Goal: Transaction & Acquisition: Purchase product/service

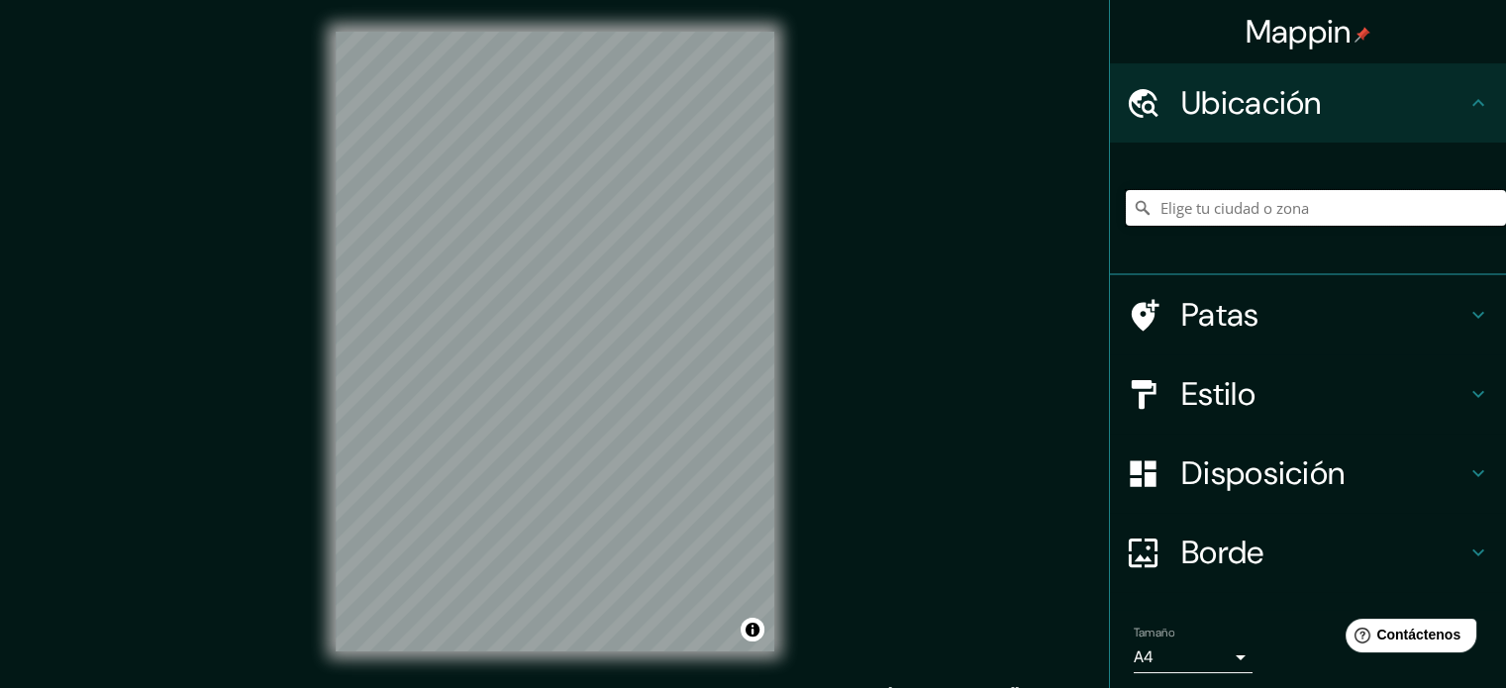
click at [1204, 198] on input "Elige tu ciudad o zona" at bounding box center [1316, 208] width 380 height 36
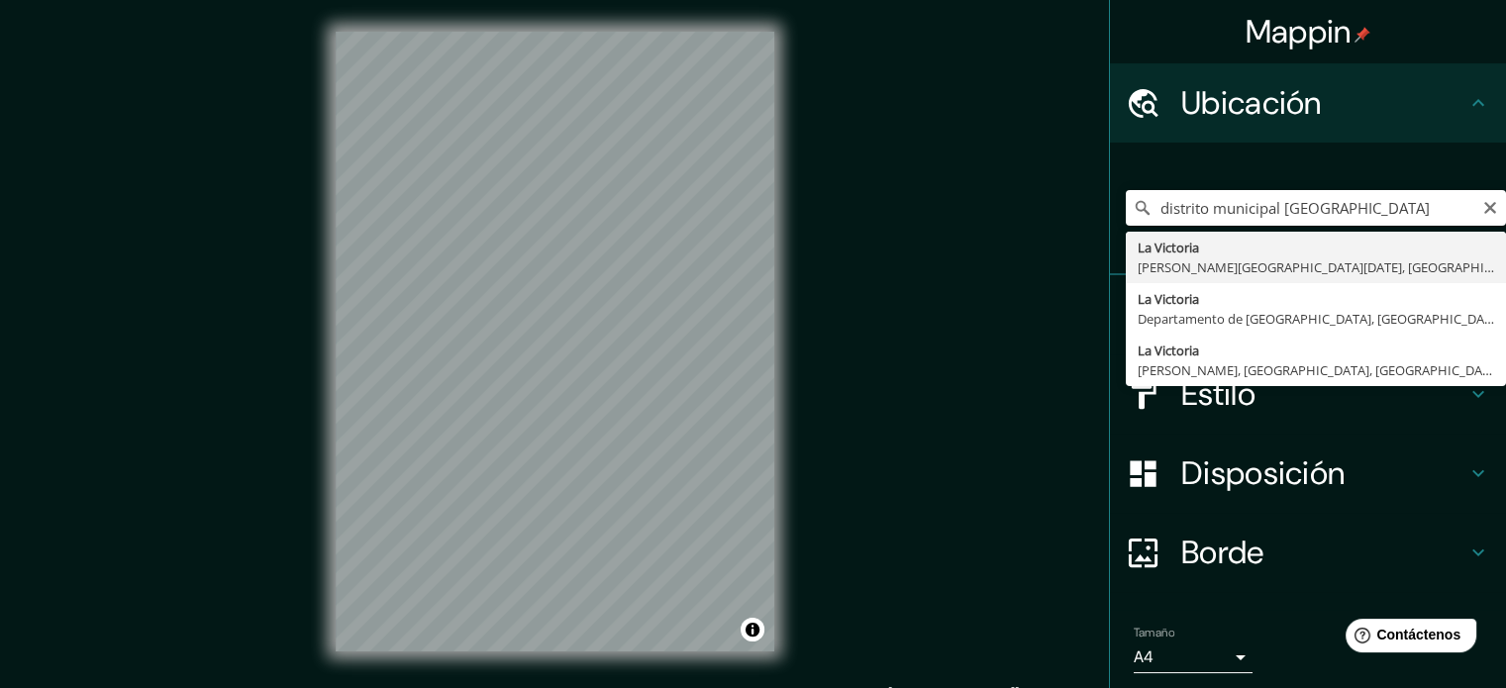
type input "[GEOGRAPHIC_DATA], [PERSON_NAME][GEOGRAPHIC_DATA][DATE], [GEOGRAPHIC_DATA][PERS…"
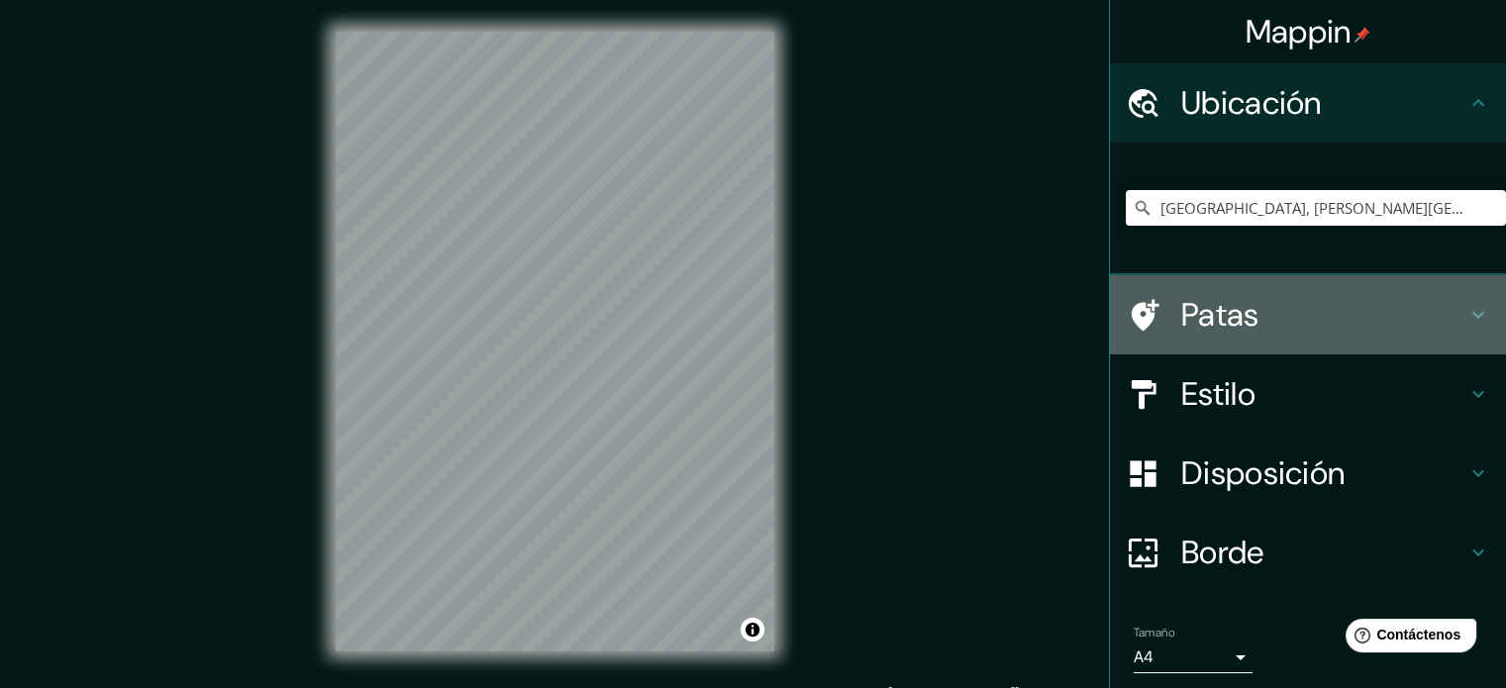
click at [1215, 324] on font "Patas" at bounding box center [1221, 315] width 78 height 42
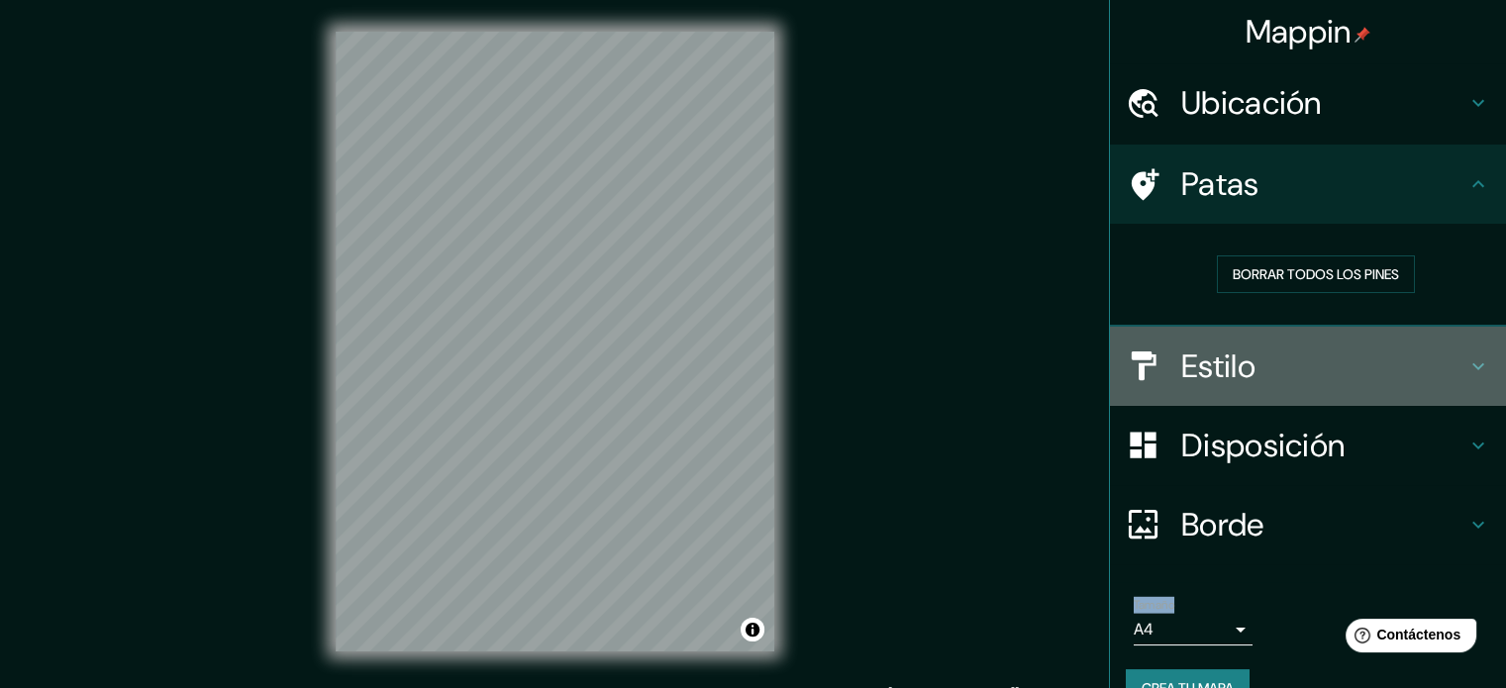
click at [1220, 363] on font "Estilo" at bounding box center [1219, 367] width 74 height 42
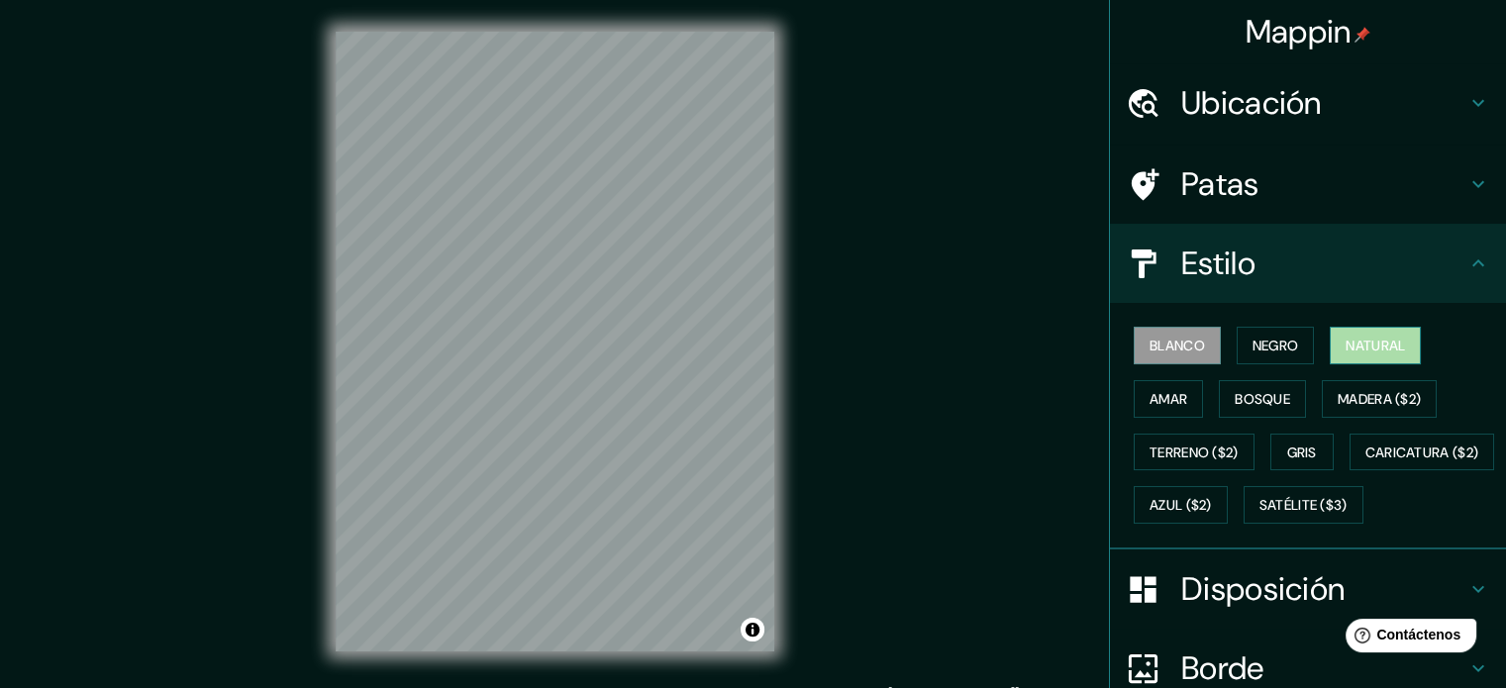
click at [1348, 349] on font "Natural" at bounding box center [1375, 346] width 59 height 18
click at [1290, 395] on button "Bosque" at bounding box center [1262, 399] width 87 height 38
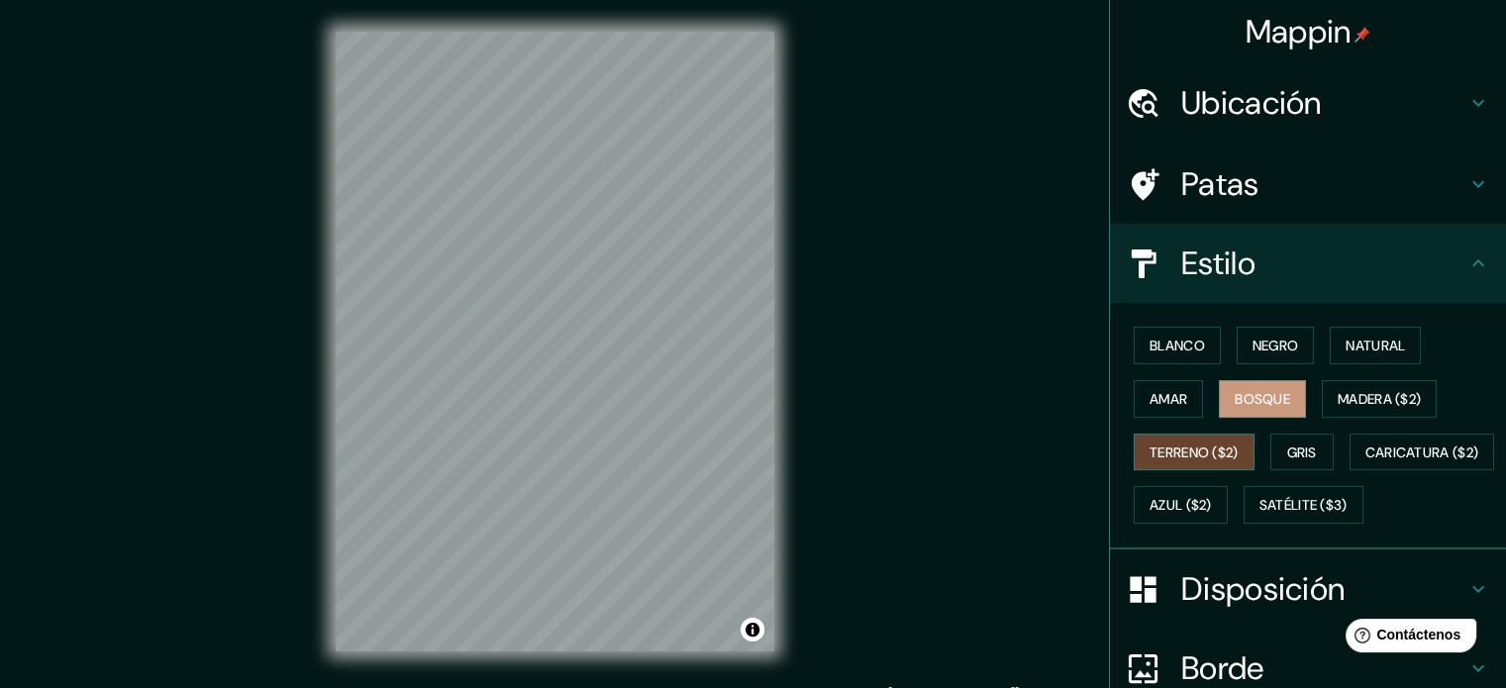
click at [1216, 450] on font "Terreno ($2)" at bounding box center [1194, 453] width 89 height 18
click at [1351, 399] on font "Madera ($2)" at bounding box center [1379, 399] width 83 height 18
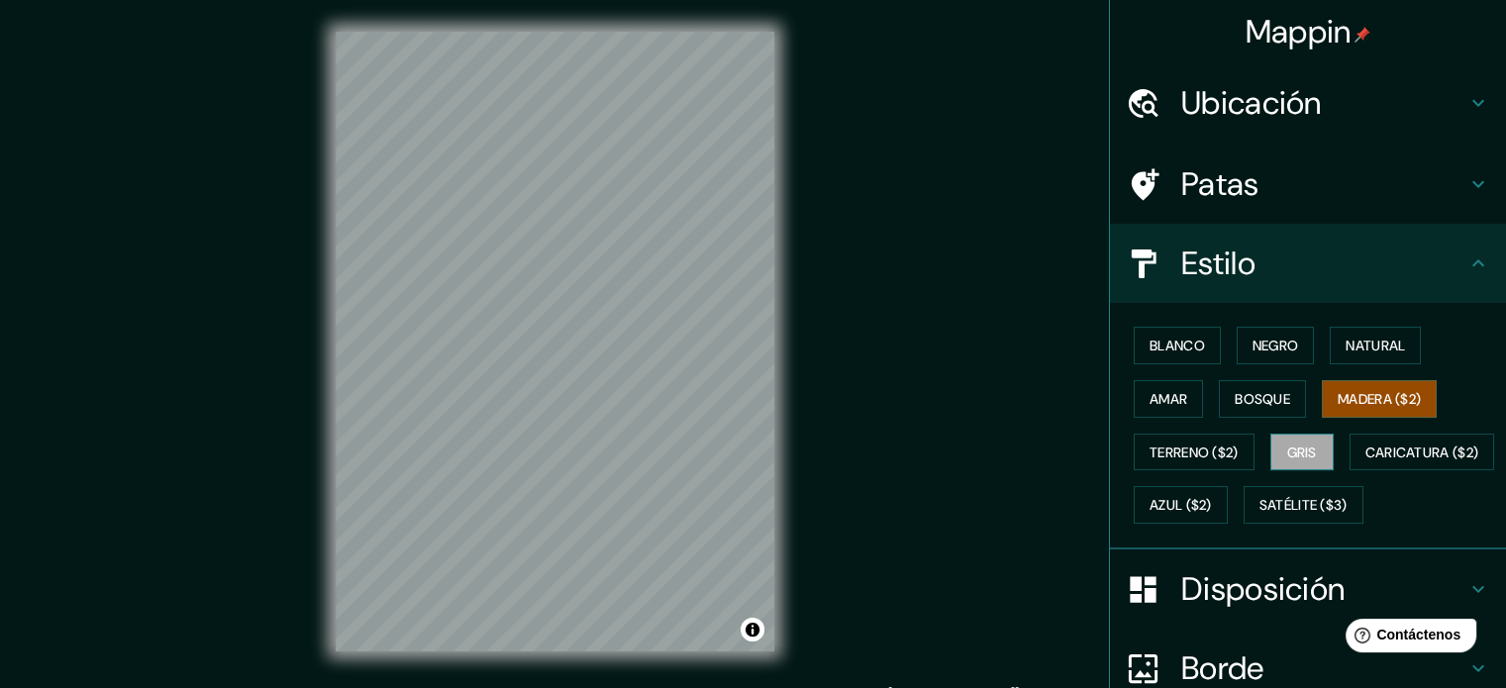
click at [1291, 457] on font "Gris" at bounding box center [1303, 453] width 30 height 18
click at [1379, 401] on font "Madera ($2)" at bounding box center [1379, 399] width 83 height 18
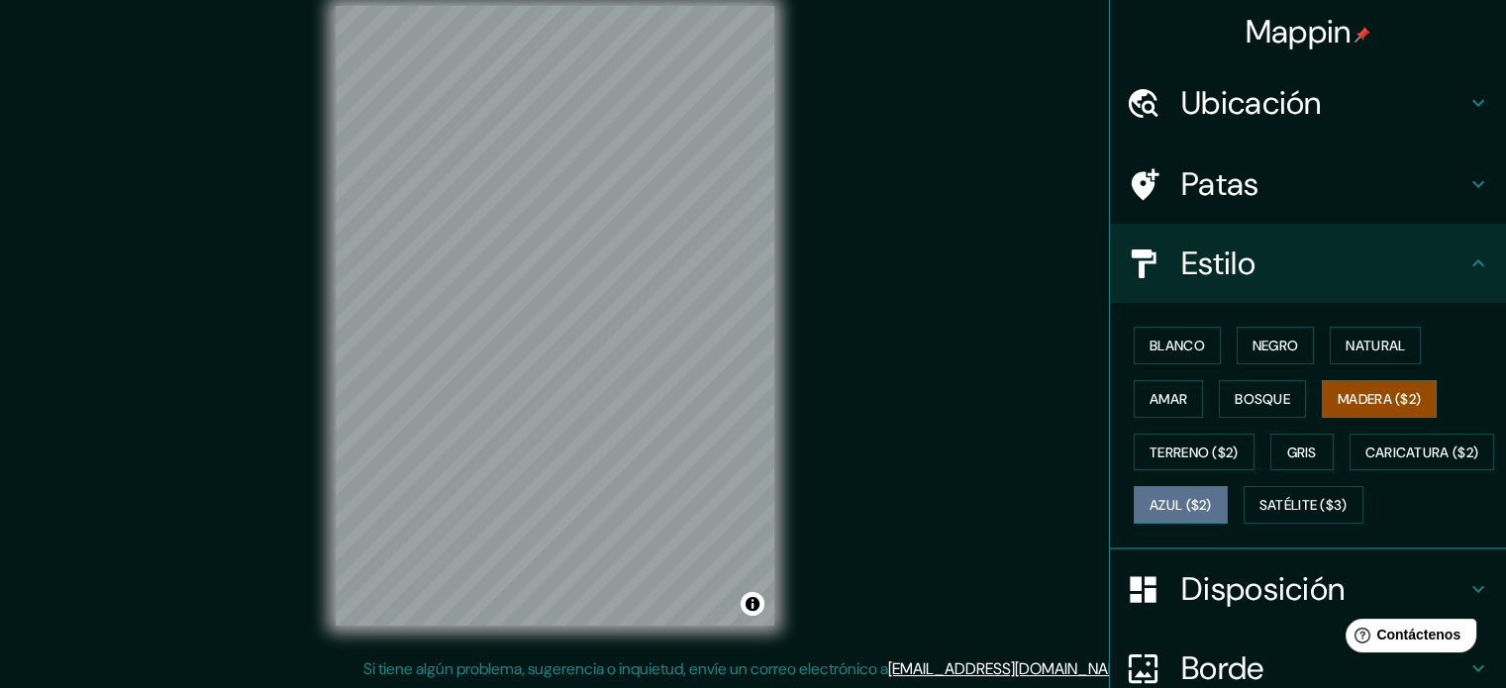
click at [1212, 497] on font "Azul ($2)" at bounding box center [1181, 506] width 62 height 18
click at [1176, 395] on button "Amar" at bounding box center [1168, 399] width 69 height 38
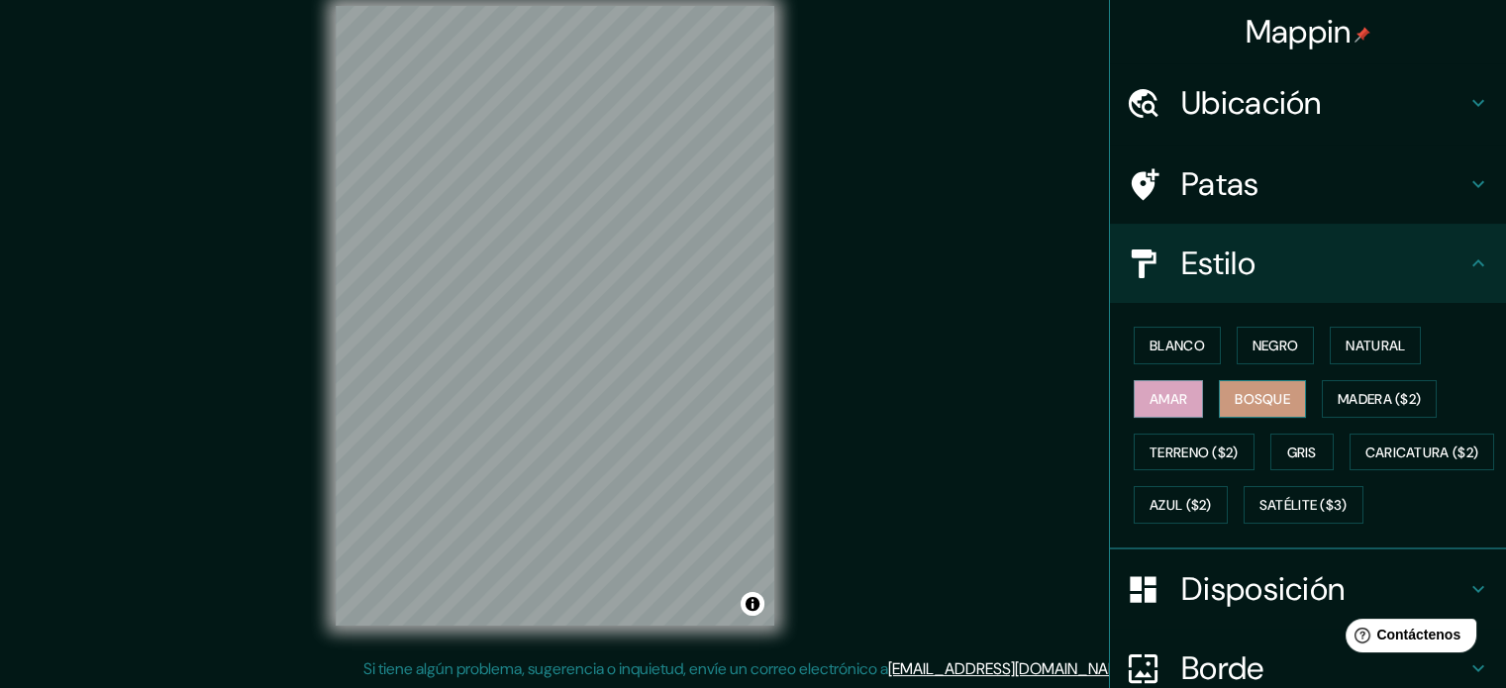
click at [1235, 398] on font "Bosque" at bounding box center [1262, 399] width 55 height 18
click at [1180, 350] on font "Blanco" at bounding box center [1177, 346] width 55 height 18
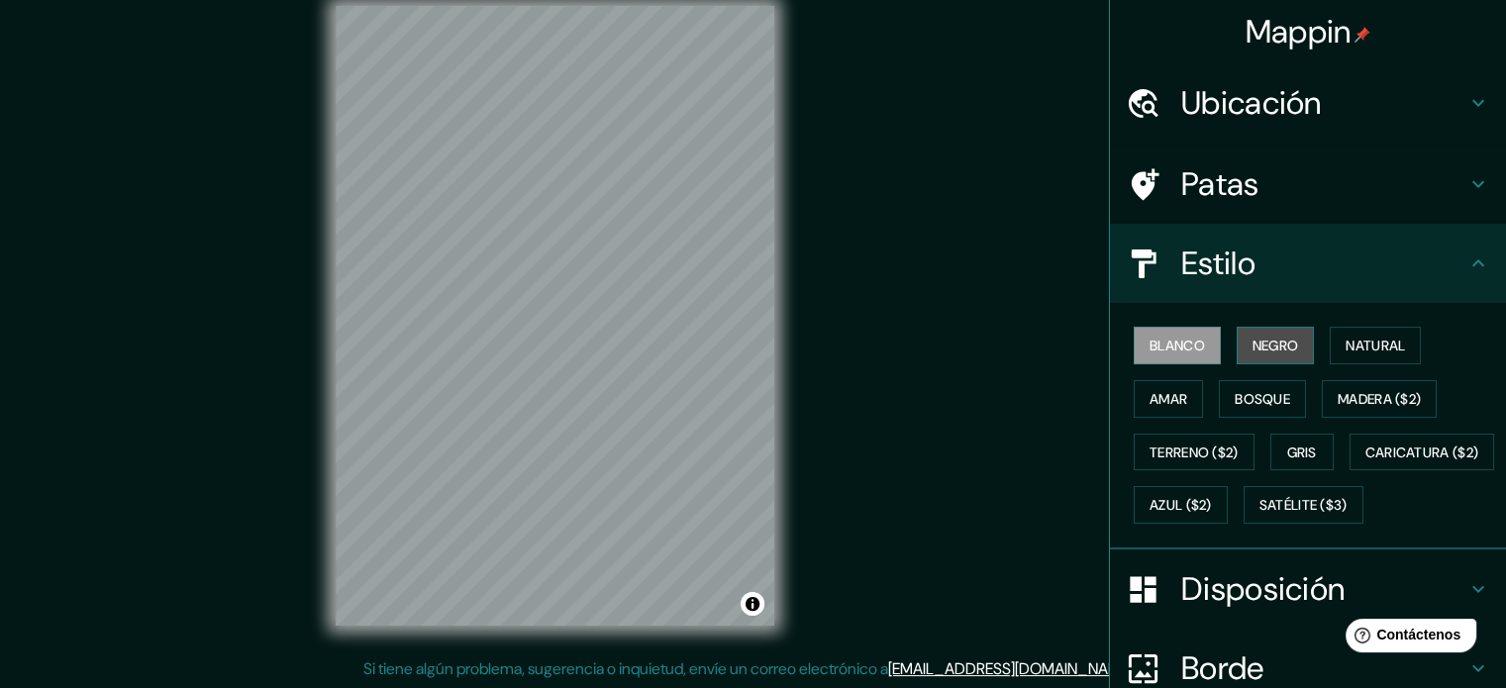
click at [1261, 341] on font "Negro" at bounding box center [1276, 346] width 47 height 18
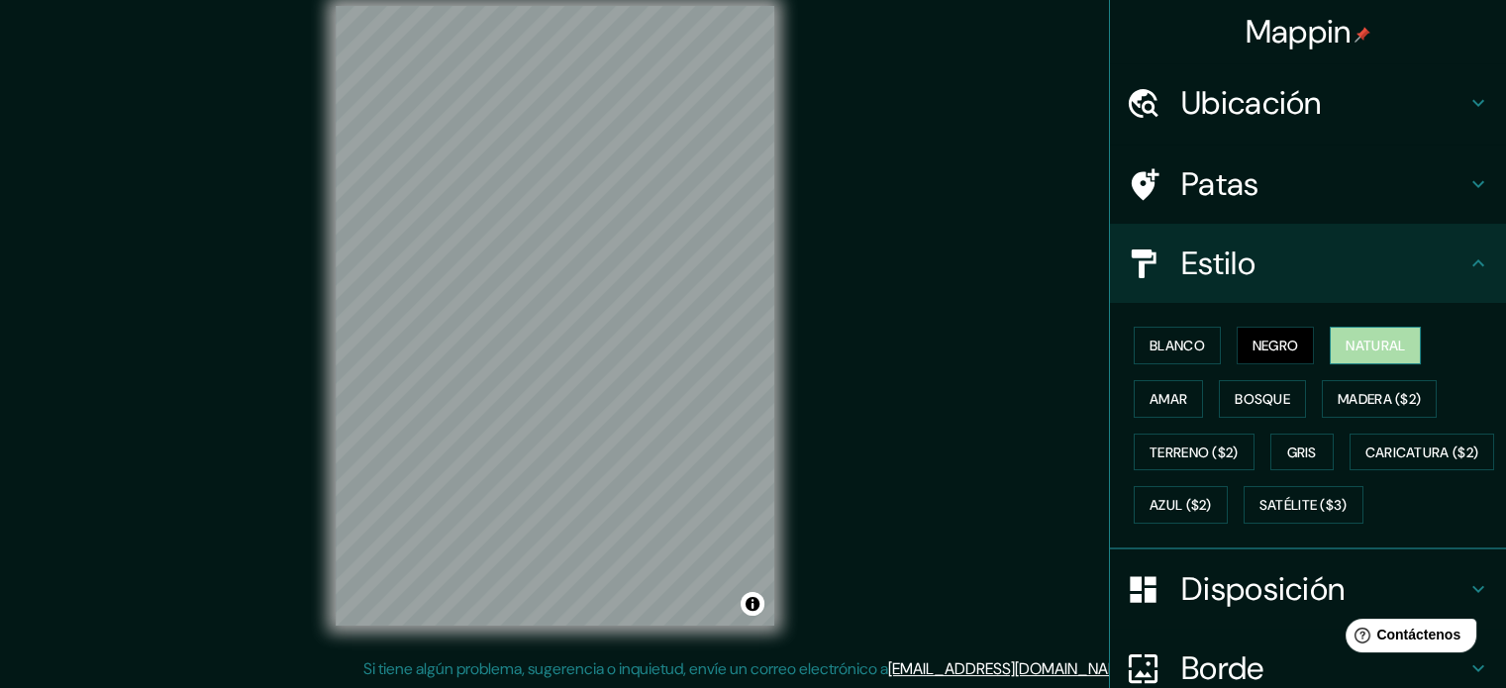
click at [1349, 344] on font "Natural" at bounding box center [1375, 346] width 59 height 18
click at [1266, 399] on font "Bosque" at bounding box center [1262, 399] width 55 height 18
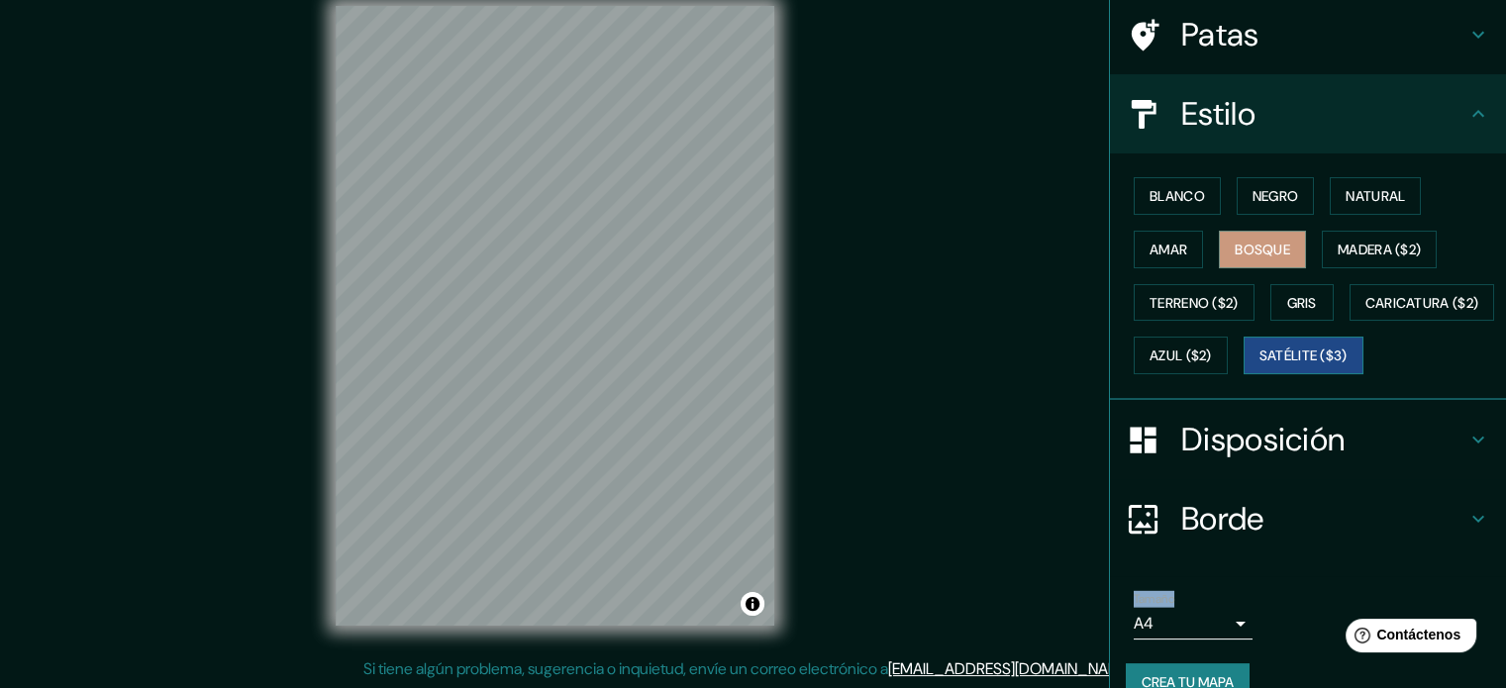
scroll to position [198, 0]
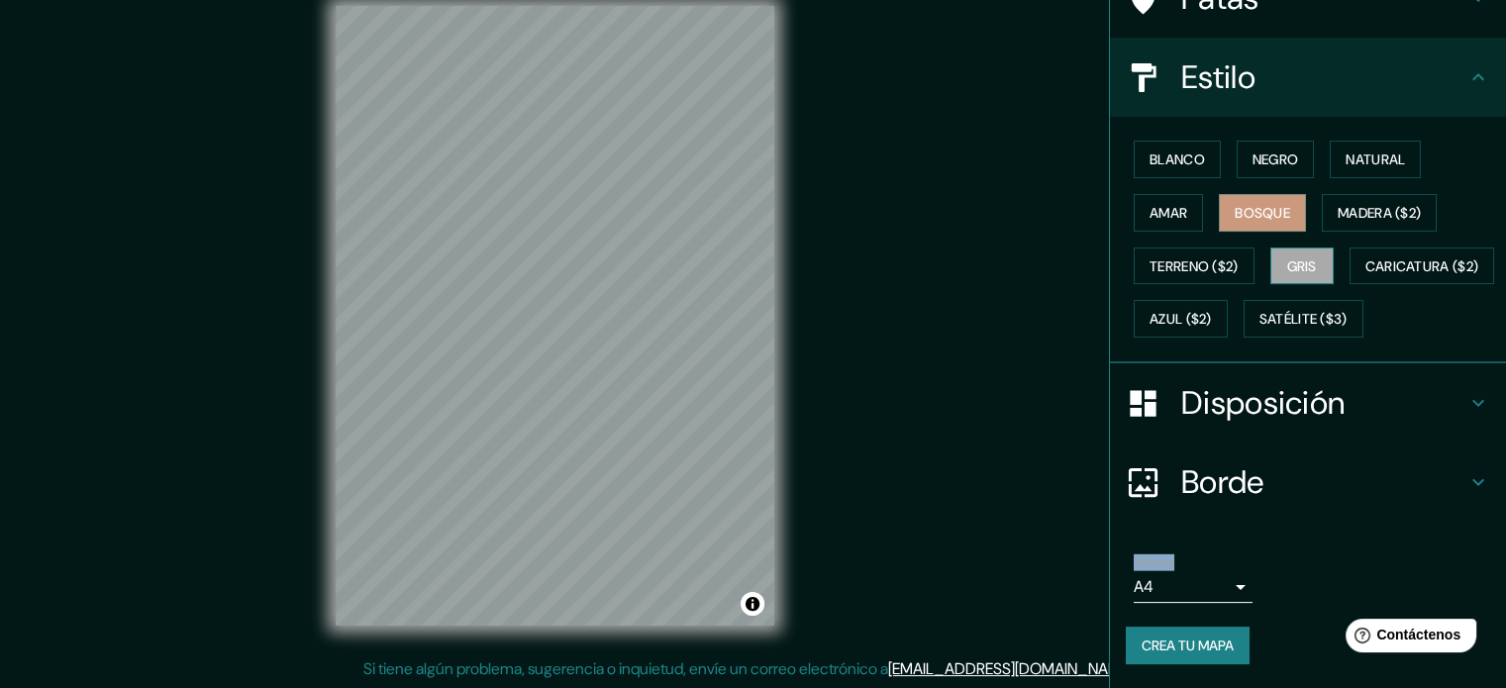
click at [1291, 258] on font "Gris" at bounding box center [1303, 267] width 30 height 18
click at [1338, 204] on font "Madera ($2)" at bounding box center [1379, 213] width 83 height 18
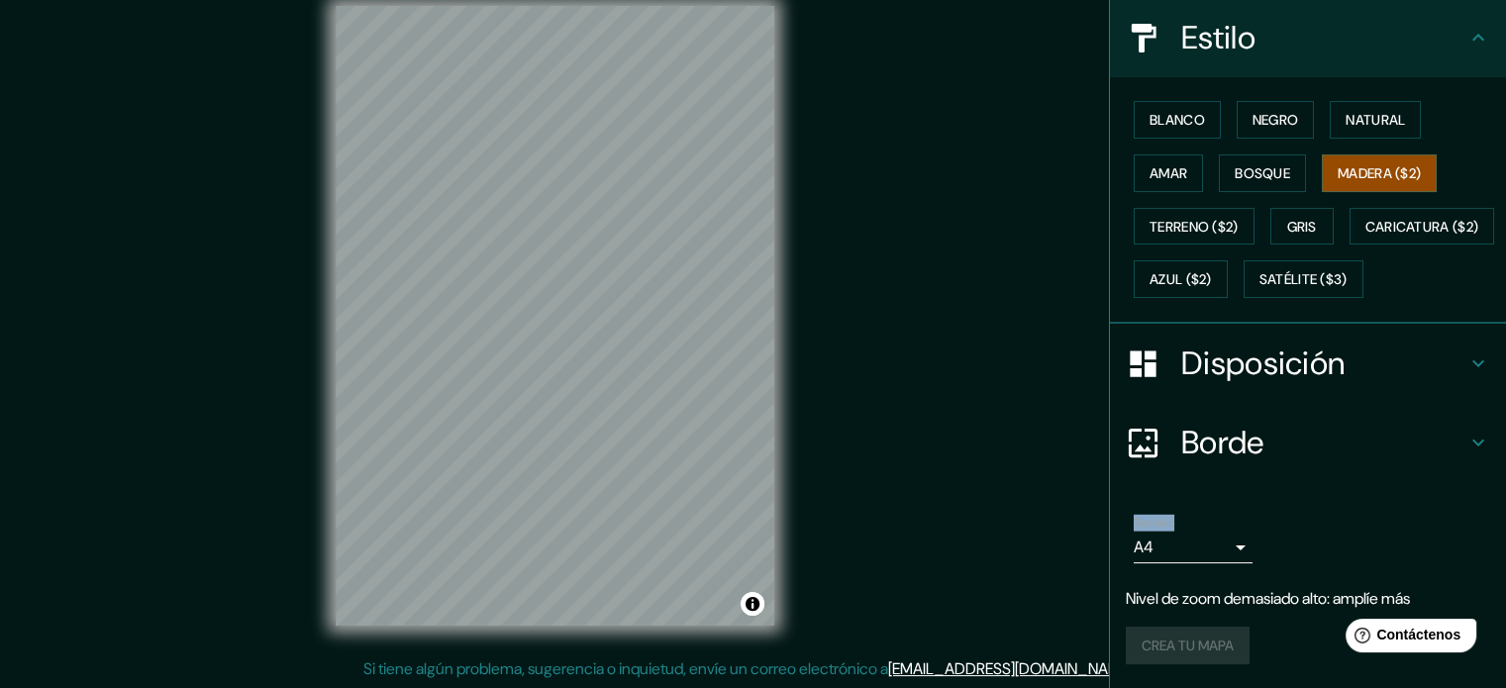
scroll to position [273, 0]
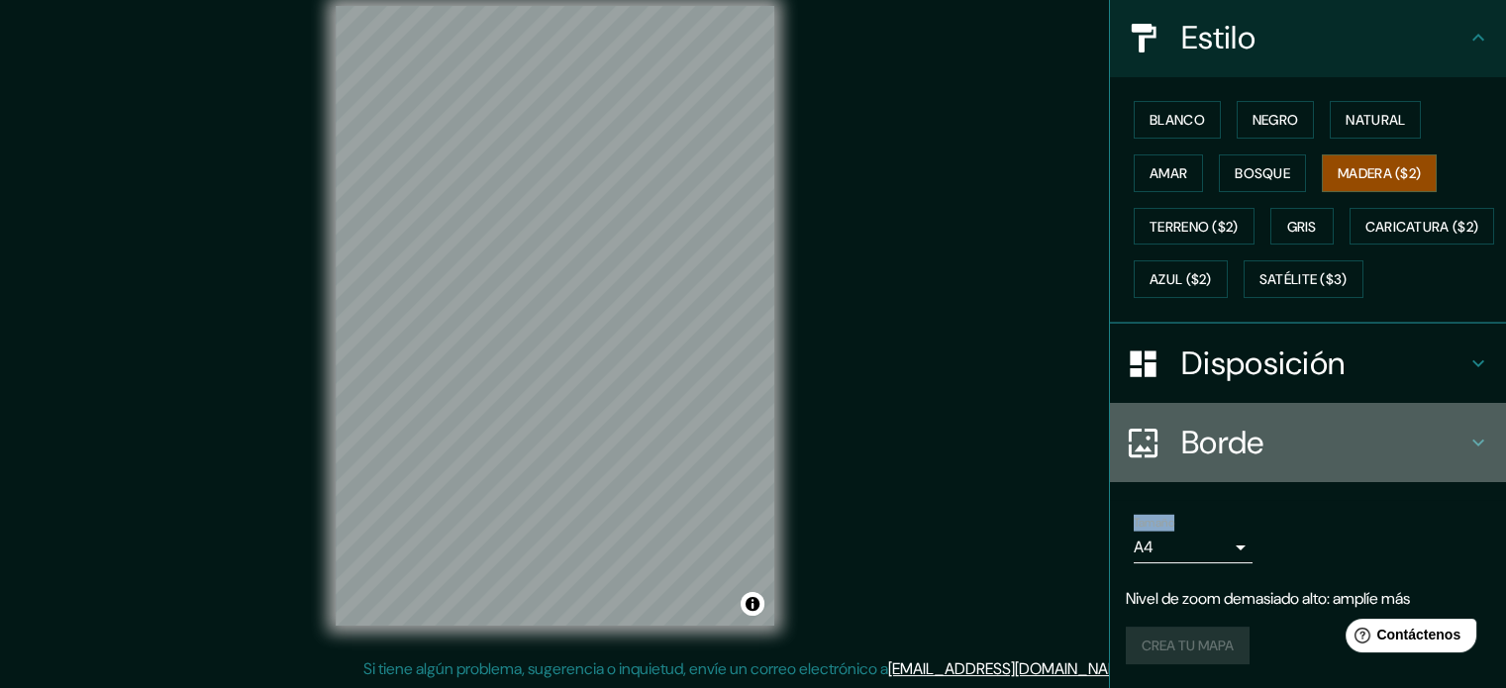
click at [1227, 456] on font "Borde" at bounding box center [1223, 443] width 83 height 42
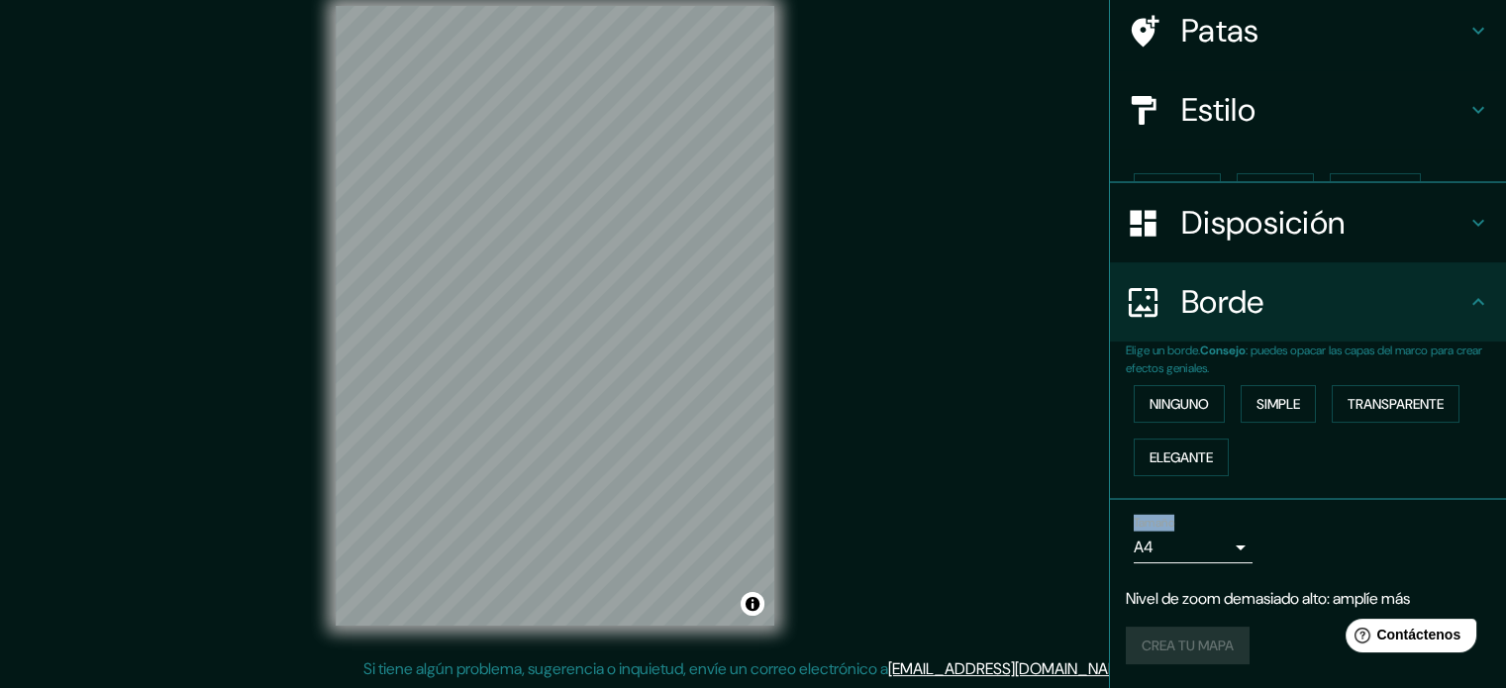
scroll to position [119, 0]
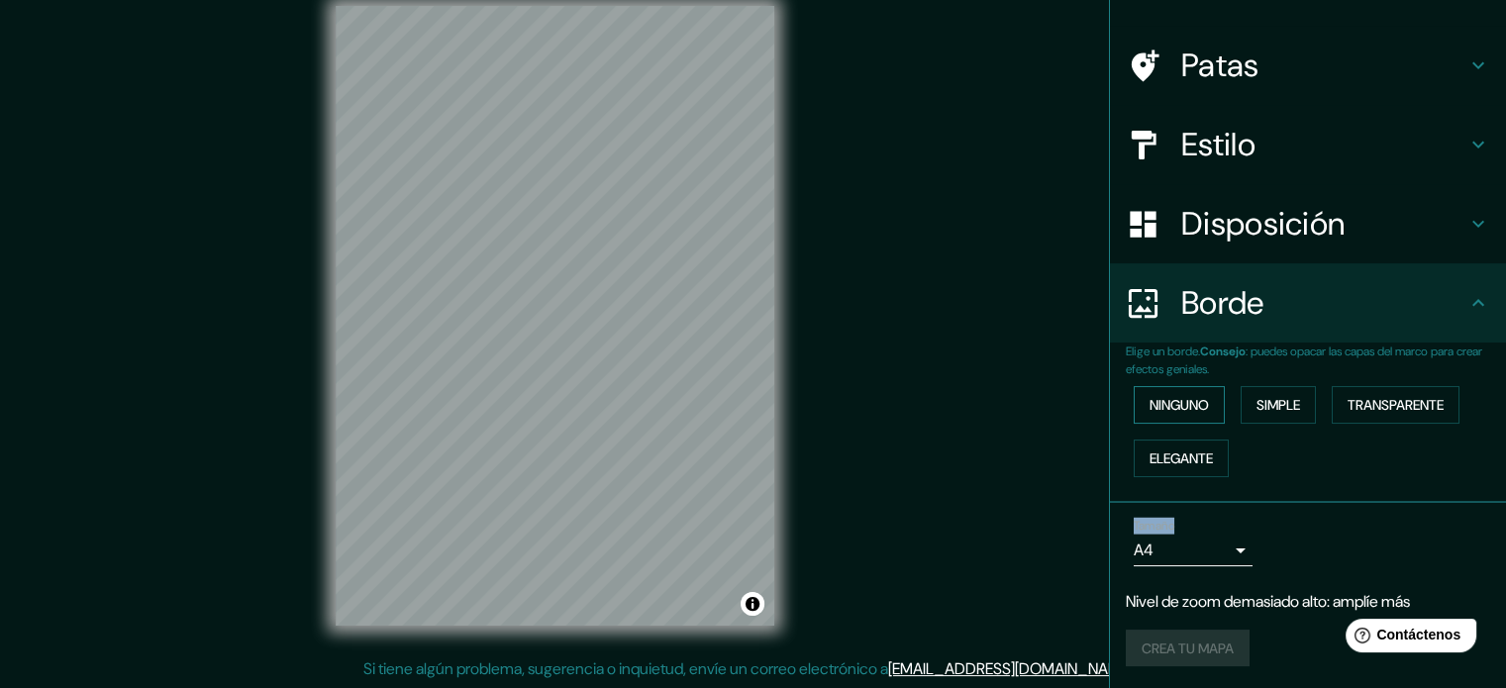
click at [1185, 411] on font "Ninguno" at bounding box center [1179, 405] width 59 height 18
click at [1257, 401] on font "Simple" at bounding box center [1279, 405] width 44 height 18
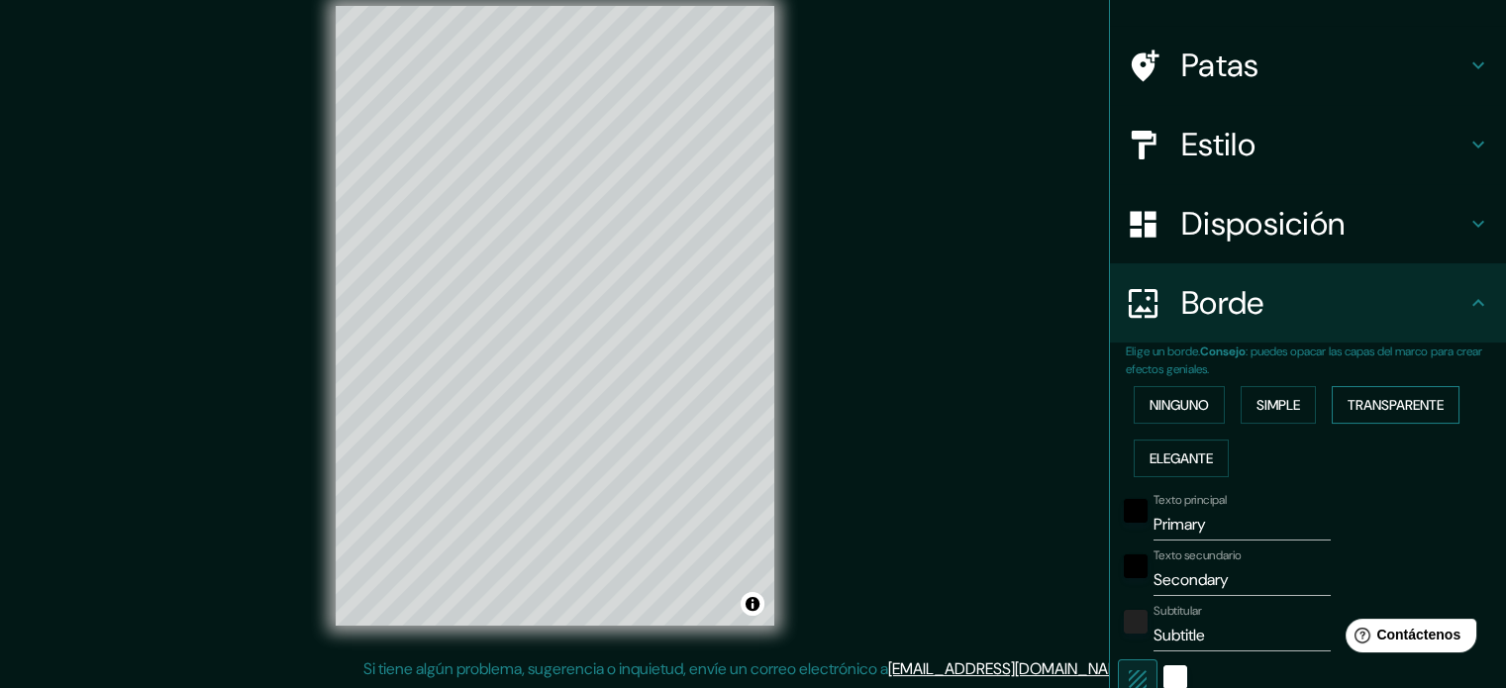
click at [1351, 399] on font "Transparente" at bounding box center [1396, 405] width 96 height 18
click at [825, 324] on div "Mappin Ubicación [GEOGRAPHIC_DATA], [PERSON_NAME][GEOGRAPHIC_DATA][DATE], [GEOG…" at bounding box center [753, 331] width 1506 height 715
click at [1186, 405] on font "Ninguno" at bounding box center [1179, 405] width 59 height 18
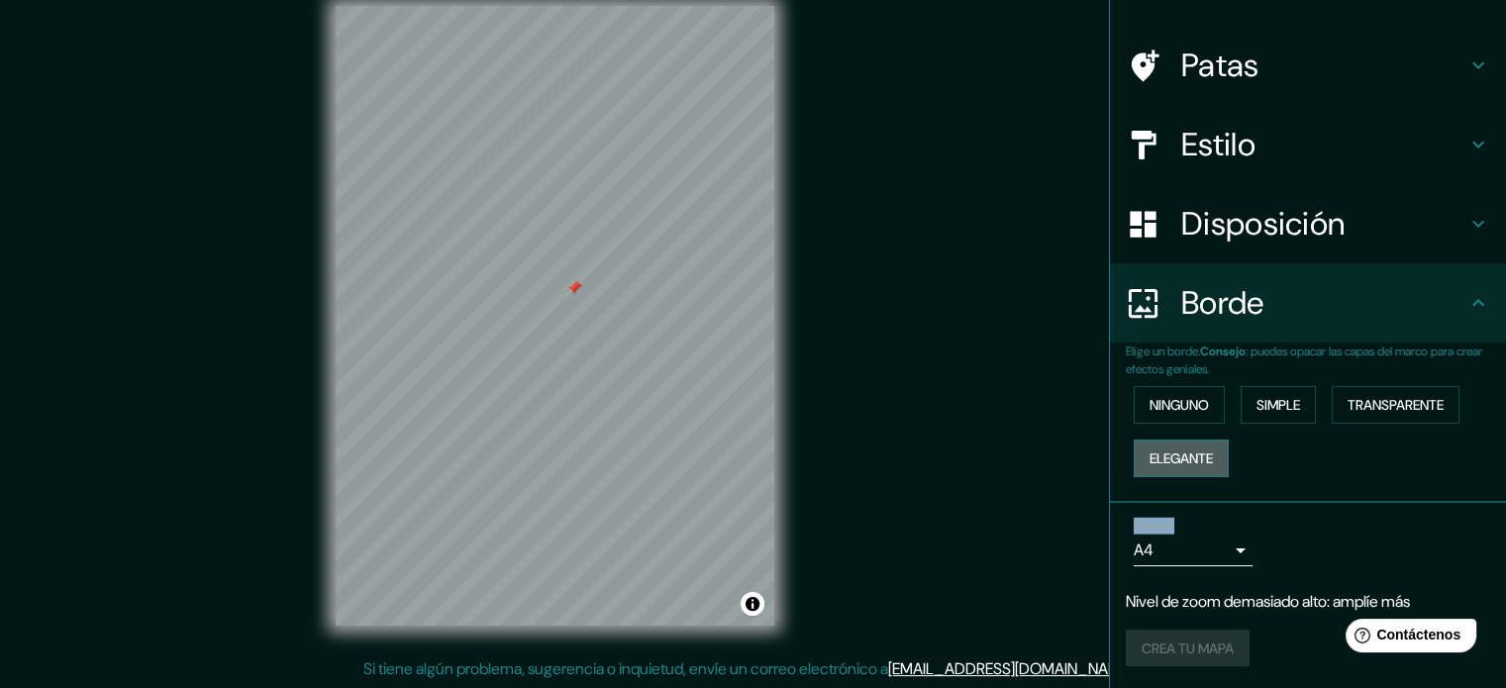
click at [1173, 463] on font "Elegante" at bounding box center [1181, 459] width 63 height 18
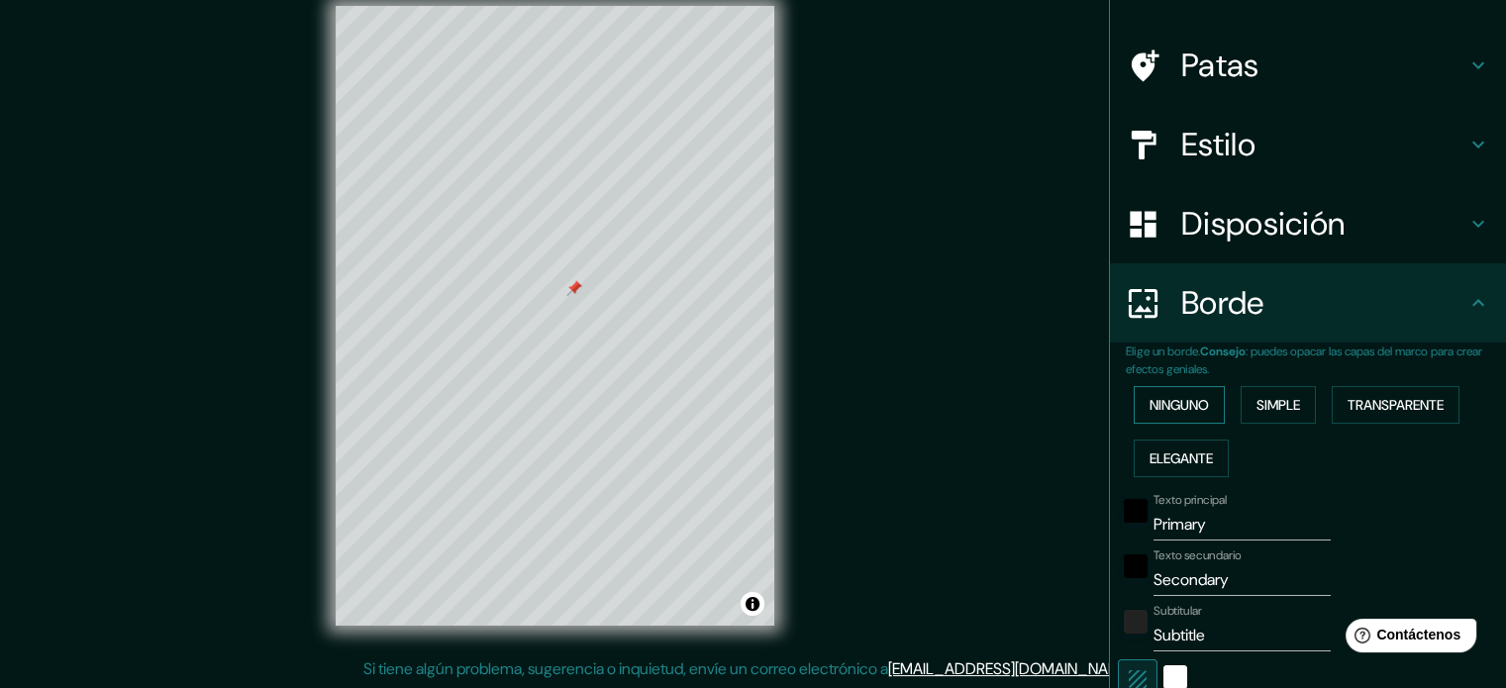
click at [1161, 403] on font "Ninguno" at bounding box center [1179, 405] width 59 height 18
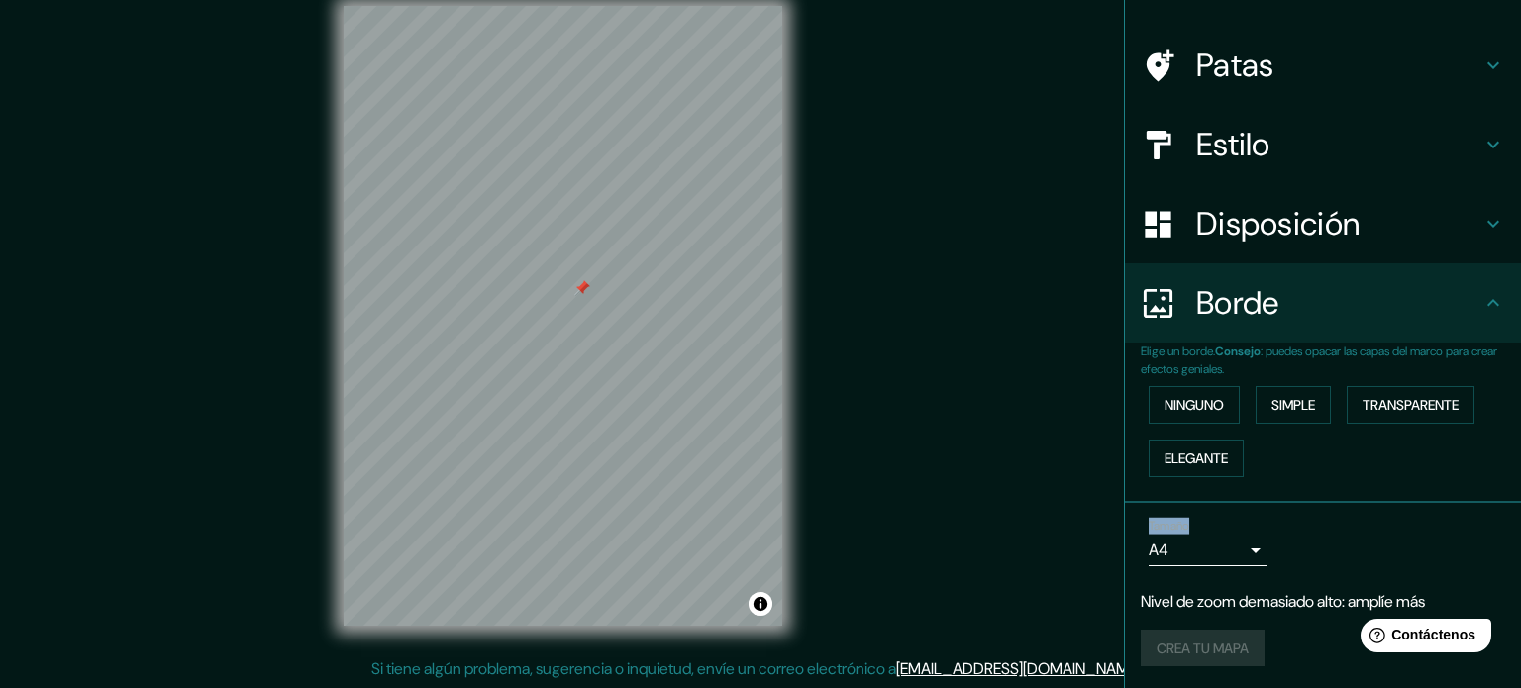
click at [1216, 543] on body "Mappin Ubicación [GEOGRAPHIC_DATA], [PERSON_NAME][GEOGRAPHIC_DATA][DATE], [GEOG…" at bounding box center [760, 318] width 1521 height 688
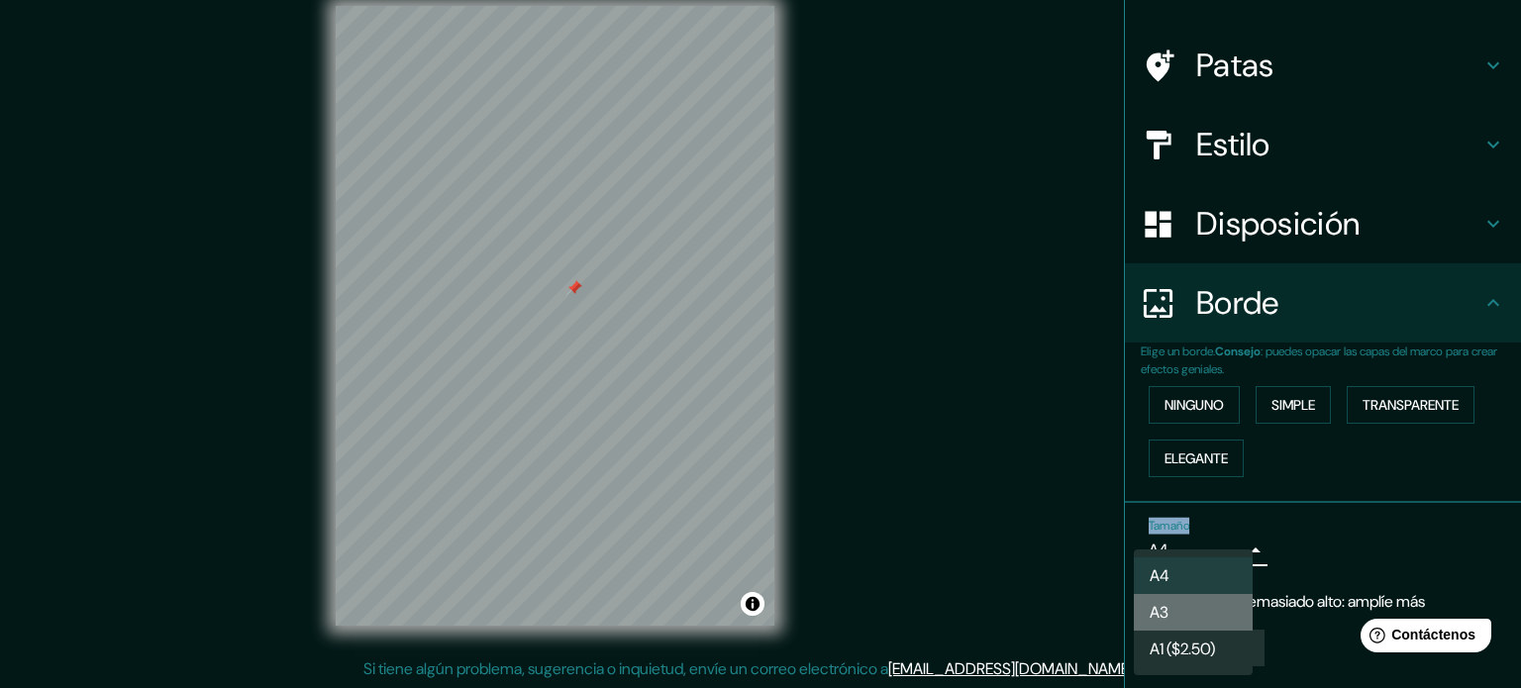
click at [1174, 609] on li "A3" at bounding box center [1193, 612] width 119 height 37
click at [1232, 551] on body "Mappin Ubicación [GEOGRAPHIC_DATA], [PERSON_NAME][GEOGRAPHIC_DATA][DATE], [GEOG…" at bounding box center [760, 318] width 1521 height 688
click at [609, 425] on div at bounding box center [760, 344] width 1521 height 688
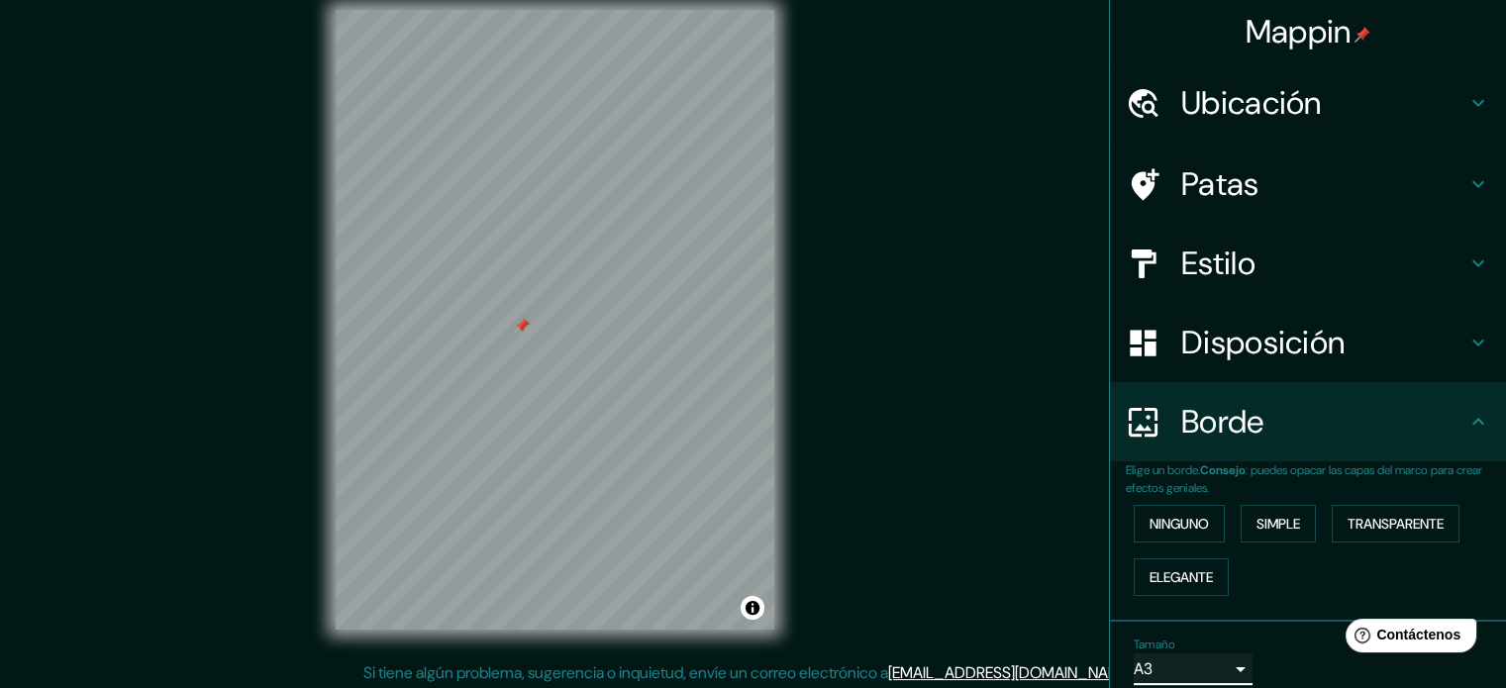
scroll to position [0, 0]
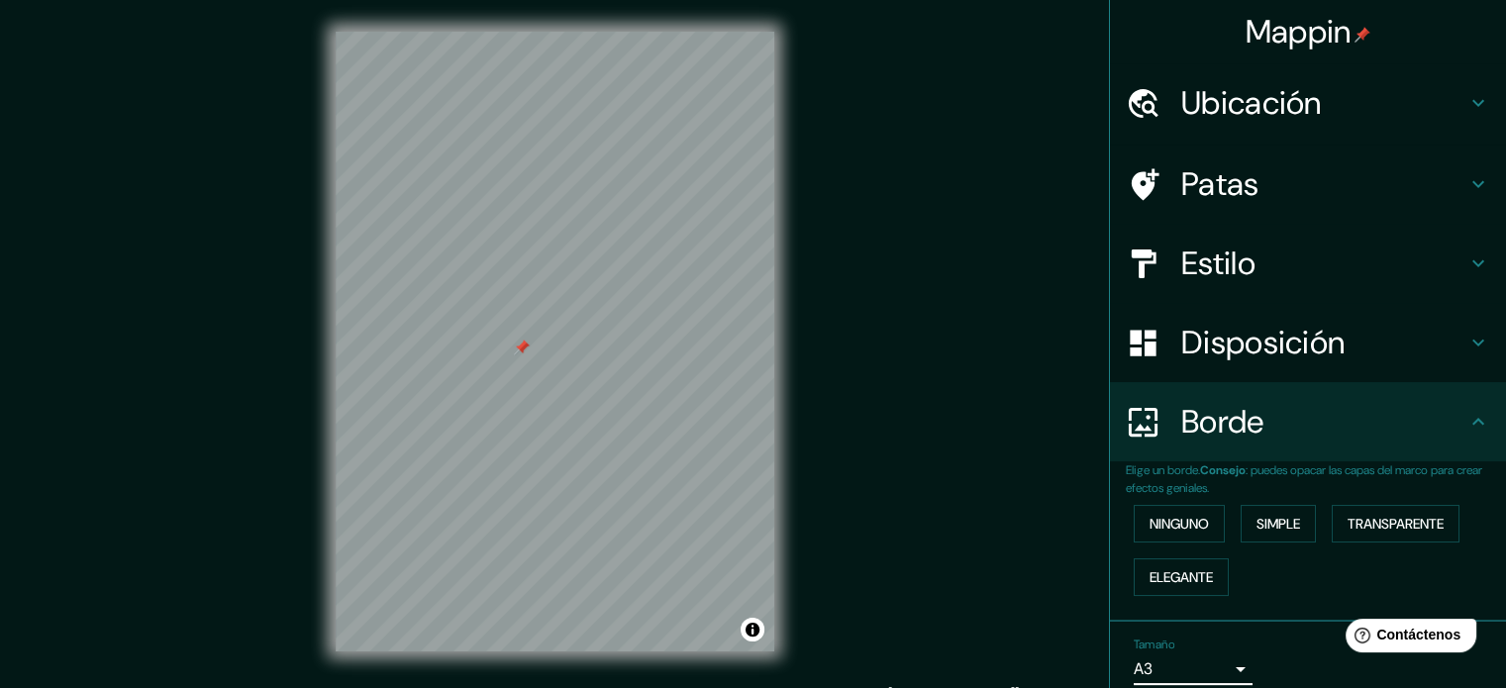
click at [1191, 257] on font "Estilo" at bounding box center [1219, 264] width 74 height 42
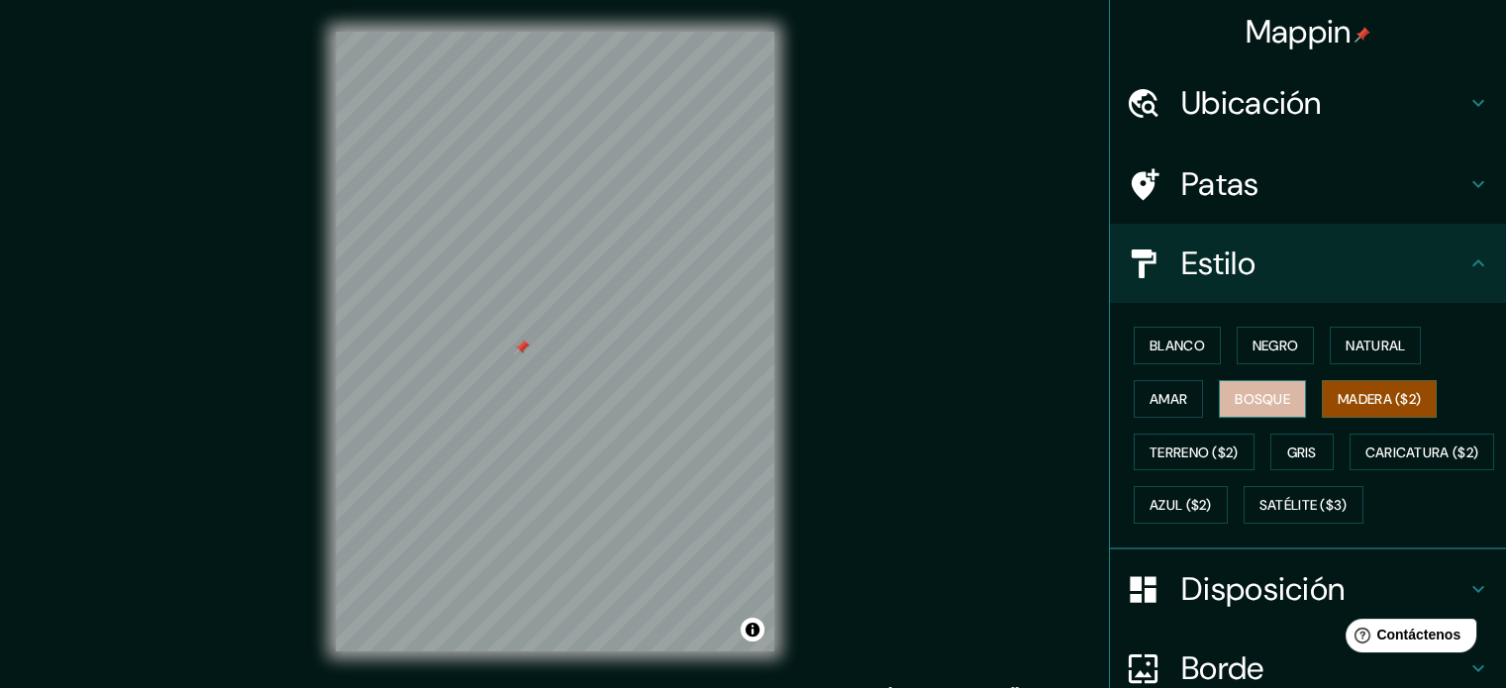
click at [1256, 403] on font "Bosque" at bounding box center [1262, 399] width 55 height 18
